Goal: Task Accomplishment & Management: Use online tool/utility

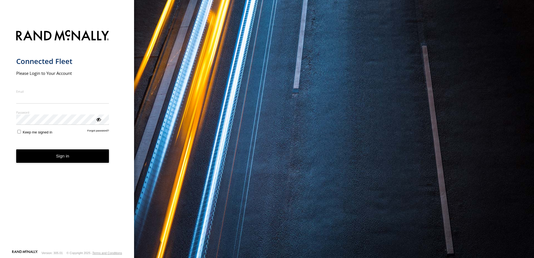
type input "**********"
click at [33, 163] on button "Sign in" at bounding box center [62, 157] width 93 height 14
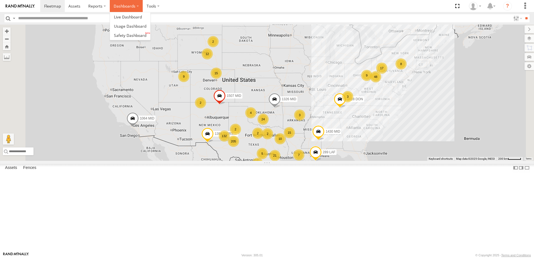
click at [127, 5] on label "Dashboards" at bounding box center [126, 6] width 33 height 12
click at [138, 31] on link at bounding box center [130, 35] width 40 height 9
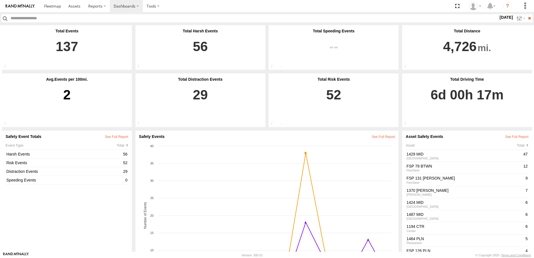
click at [499, 20] on label "13 Aug 25" at bounding box center [507, 17] width 16 height 6
click at [0, 0] on label at bounding box center [0, 0] width 0 height 0
click at [527, 15] on input "**" at bounding box center [530, 18] width 6 height 8
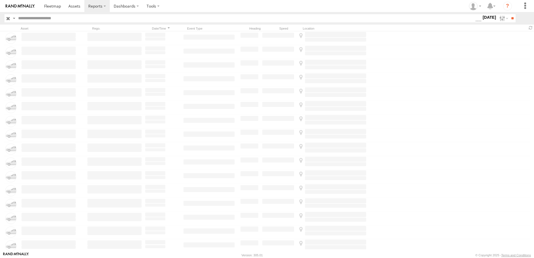
click at [485, 16] on label "[DATE]" at bounding box center [490, 17] width 16 height 6
click at [0, 0] on span "Driver Distracted" at bounding box center [0, 0] width 0 height 0
click at [0, 0] on span "Food or Drink" at bounding box center [0, 0] width 0 height 0
click at [0, 0] on span "Driver Smoking" at bounding box center [0, 0] width 0 height 0
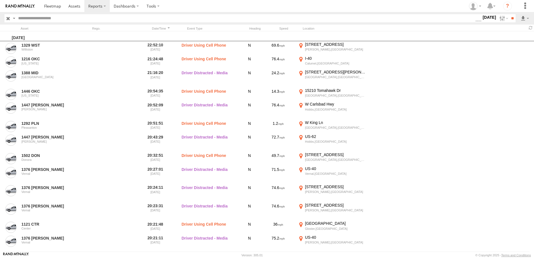
scroll to position [332, 0]
click at [0, 0] on span "Driver Distracted" at bounding box center [0, 0] width 0 height 0
click at [0, 0] on span "Food or Drink" at bounding box center [0, 0] width 0 height 0
click at [0, 0] on span "Driver Smoking" at bounding box center [0, 0] width 0 height 0
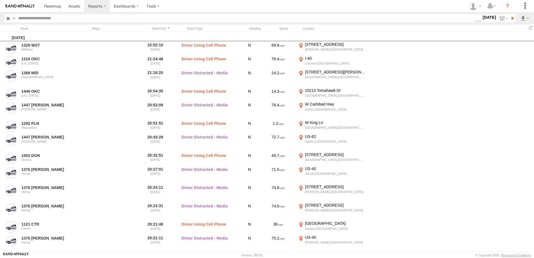
click at [479, 22] on label "Driver Distracted" at bounding box center [479, 18] width 0 height 7
click at [0, 0] on span "Food or Drink" at bounding box center [0, 0] width 0 height 0
click at [0, 0] on span "Driver Distracted" at bounding box center [0, 0] width 0 height 0
click at [510, 16] on input "**" at bounding box center [513, 18] width 6 height 8
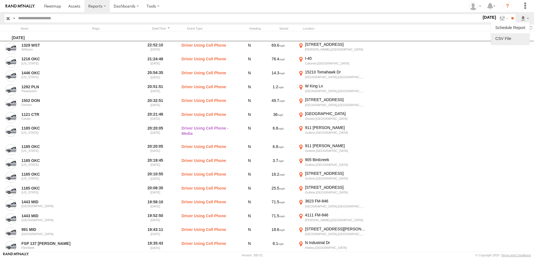
click at [506, 41] on link at bounding box center [511, 38] width 34 height 8
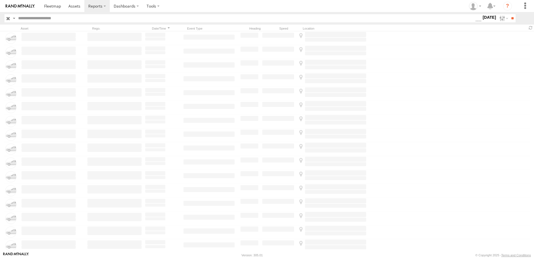
click at [487, 18] on label "[DATE]" at bounding box center [490, 17] width 16 height 6
click at [0, 0] on span "Seatbelt Alarm" at bounding box center [0, 0] width 0 height 0
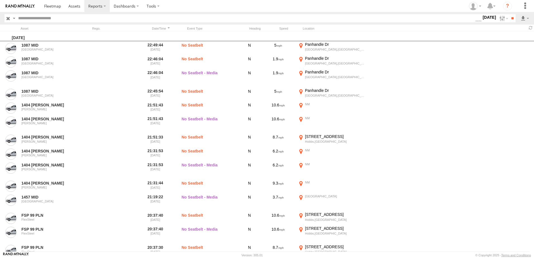
click at [0, 0] on span "Possible Fatigue" at bounding box center [0, 0] width 0 height 0
click at [0, 0] on span "Lane Departure" at bounding box center [0, 0] width 0 height 0
click at [0, 0] on span "No Driver Detected" at bounding box center [0, 0] width 0 height 0
click at [0, 0] on span "Tailgating" at bounding box center [0, 0] width 0 height 0
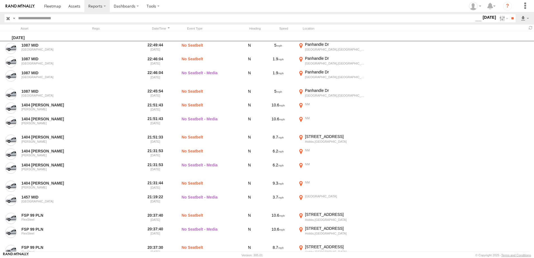
click at [0, 0] on span "Tailgating" at bounding box center [0, 0] width 0 height 0
click at [0, 0] on span "Seatbelt Alarm" at bounding box center [0, 0] width 0 height 0
click at [0, 0] on span "Possible Fatigue" at bounding box center [0, 0] width 0 height 0
click at [0, 0] on span "No Driver Detected" at bounding box center [0, 0] width 0 height 0
click at [511, 18] on input "**" at bounding box center [513, 18] width 6 height 8
